Goal: Complete application form

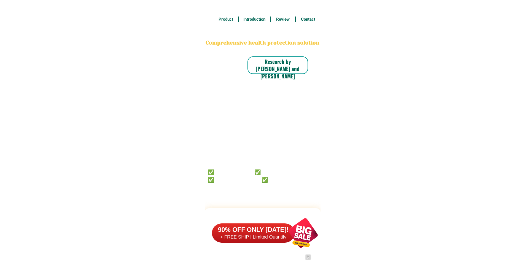
scroll to position [4282, 0]
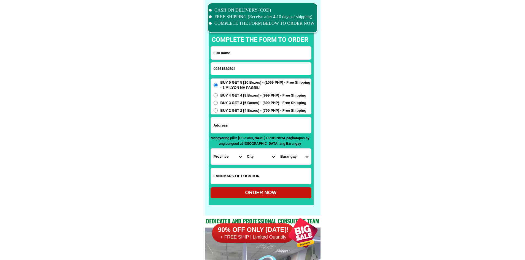
type input "09361539594"
drag, startPoint x: 237, startPoint y: 54, endPoint x: 247, endPoint y: 44, distance: 14.4
click at [237, 54] on input "Input full_name" at bounding box center [261, 53] width 100 height 13
paste input "[PERSON_NAME]"
type input "[PERSON_NAME]"
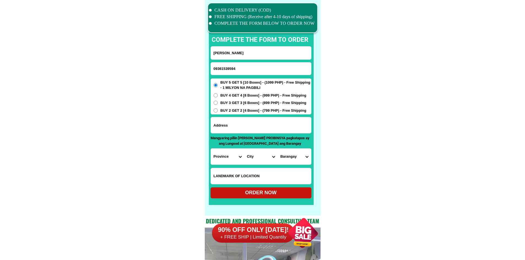
click at [238, 133] on input "Input address" at bounding box center [261, 125] width 100 height 16
paste input "St [PERSON_NAME] drv [PERSON_NAME] kasanyagan"
click at [251, 124] on input "St [PERSON_NAME] drv [PERSON_NAME] kasanyagan" at bounding box center [261, 125] width 100 height 16
paste input "[GEOGRAPHIC_DATA], [GEOGRAPHIC_DATA], [GEOGRAPHIC_DATA], [GEOGRAPHIC_DATA]."
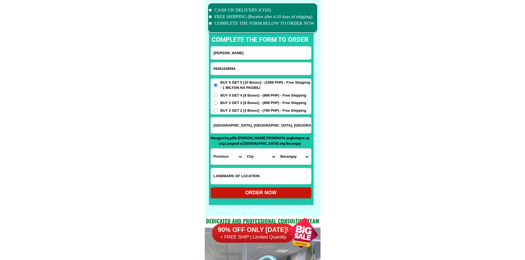
scroll to position [0, 30]
type input "[GEOGRAPHIC_DATA], [GEOGRAPHIC_DATA], [GEOGRAPHIC_DATA], [GEOGRAPHIC_DATA]."
click at [213, 159] on select "Province [GEOGRAPHIC_DATA] [GEOGRAPHIC_DATA] [GEOGRAPHIC_DATA] [GEOGRAPHIC_DATA…" at bounding box center [227, 157] width 33 height 16
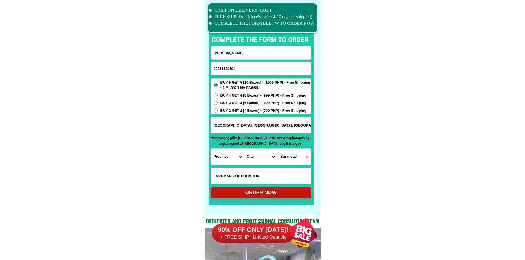
select select "63_427"
drag, startPoint x: 327, startPoint y: 151, endPoint x: 323, endPoint y: 144, distance: 7.9
click at [246, 155] on select "City Bayog [GEOGRAPHIC_DATA] Dinas Dumalinao [GEOGRAPHIC_DATA] [GEOGRAPHIC_DATA…" at bounding box center [260, 157] width 33 height 16
select select "63_4274669"
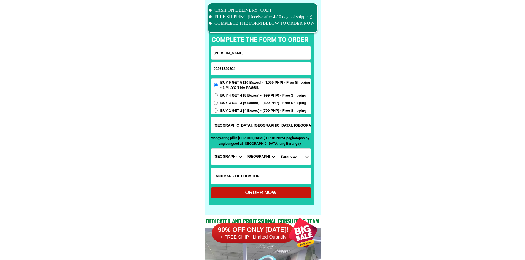
click at [290, 155] on select "[GEOGRAPHIC_DATA][PERSON_NAME][GEOGRAPHIC_DATA] i (pob.) [GEOGRAPHIC_DATA] (pob…" at bounding box center [293, 157] width 33 height 16
select select "63_42746692594"
drag, startPoint x: 333, startPoint y: 161, endPoint x: 304, endPoint y: 180, distance: 34.8
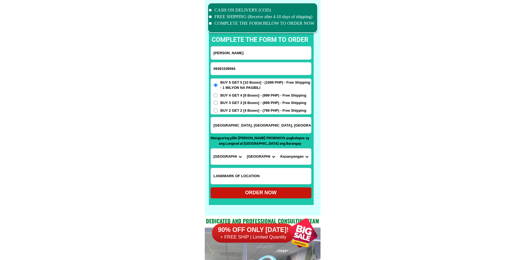
click at [280, 191] on div "ORDER NOW" at bounding box center [260, 192] width 101 height 7
radio input "true"
